Goal: Find specific page/section: Find specific page/section

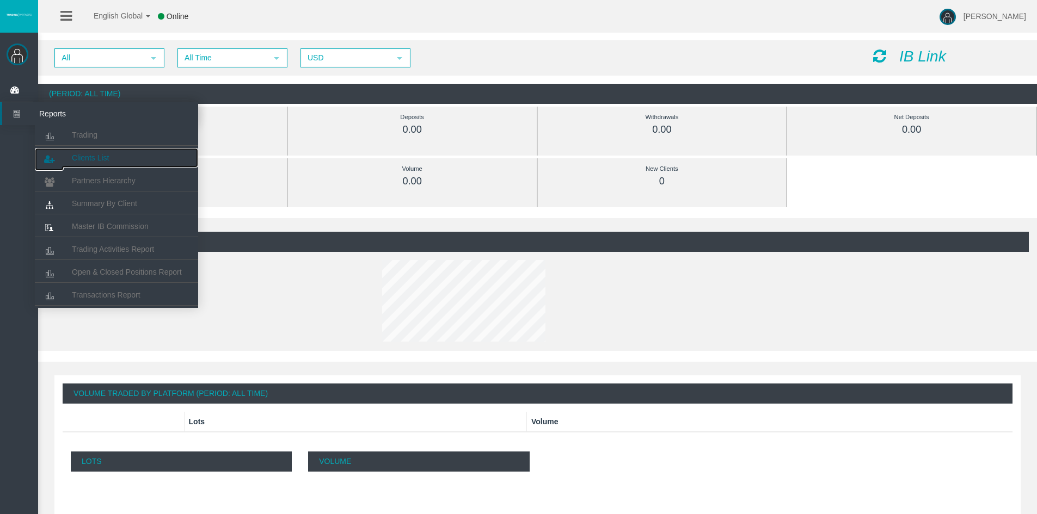
click at [109, 161] on link "Clients List" at bounding box center [116, 158] width 163 height 20
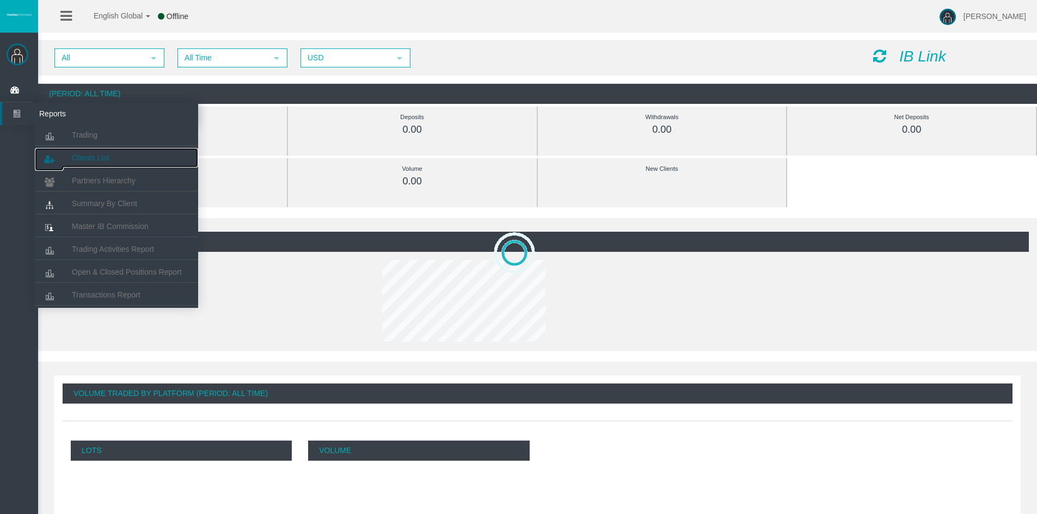
click at [97, 158] on span "Clients List" at bounding box center [90, 157] width 37 height 9
